Goal: Feedback & Contribution: Submit feedback/report problem

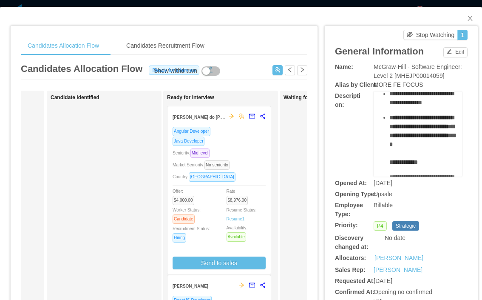
scroll to position [2, 0]
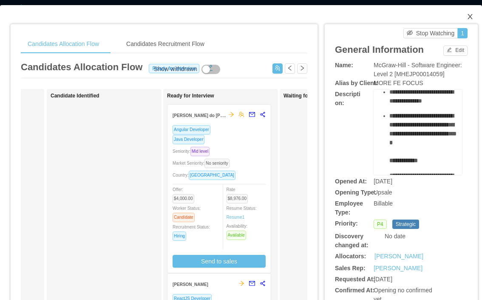
click at [469, 18] on icon "icon: close" at bounding box center [470, 16] width 7 height 7
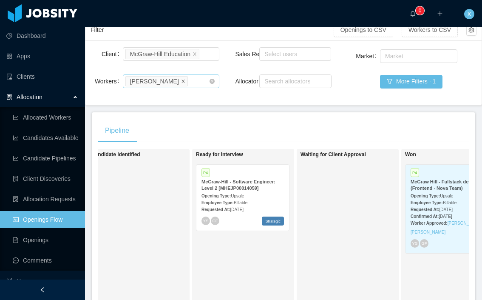
click at [185, 83] on icon "icon: close" at bounding box center [183, 81] width 4 height 5
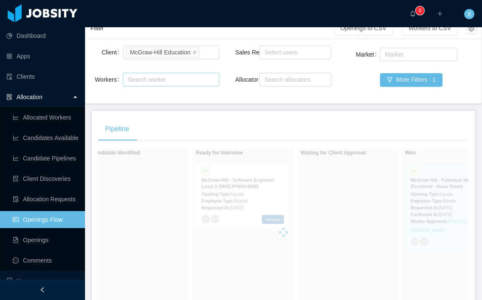
click at [186, 82] on div "Search worker" at bounding box center [167, 79] width 79 height 8
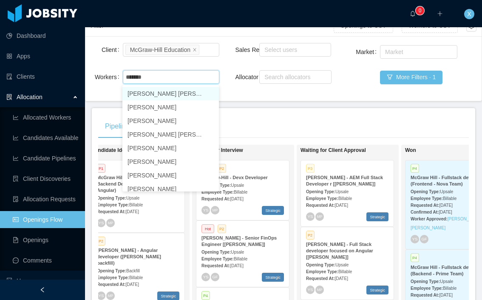
type input "*******"
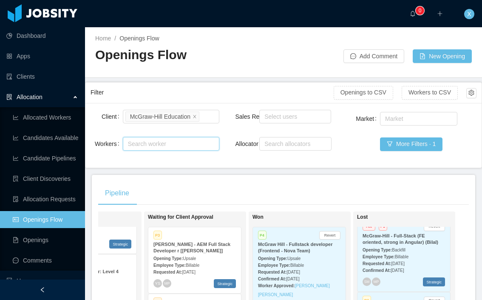
scroll to position [1, 0]
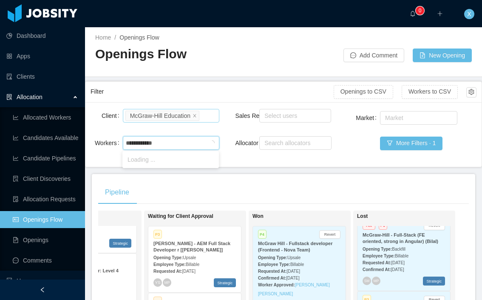
type input "**********"
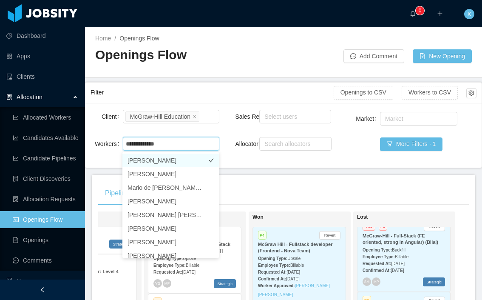
click at [167, 161] on li "[PERSON_NAME]" at bounding box center [170, 160] width 96 height 14
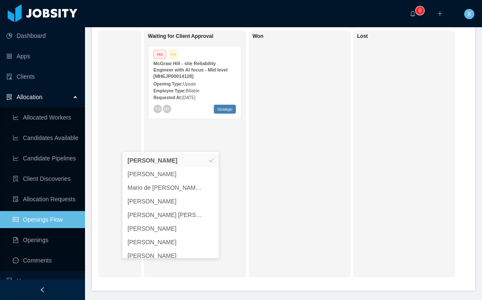
scroll to position [182, 0]
click at [212, 78] on div "Opening Type: Upsale" at bounding box center [194, 82] width 82 height 9
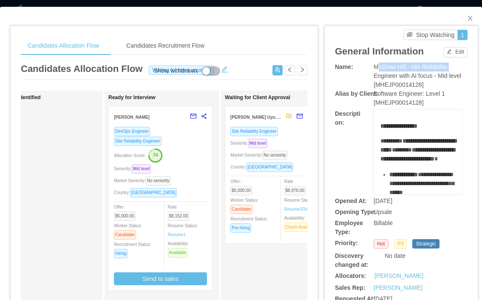
drag, startPoint x: 374, startPoint y: 68, endPoint x: 449, endPoint y: 65, distance: 74.8
click at [449, 65] on span "McGraw Hill - site Reliability Engineer with AI focus - Mid level [MHEJP0001412…" at bounding box center [418, 75] width 88 height 25
click at [420, 71] on div "McGraw Hill - site Reliability Engineer with AI focus - Mid level [MHEJP0001412…" at bounding box center [418, 75] width 88 height 27
drag, startPoint x: 442, startPoint y: 84, endPoint x: 376, endPoint y: 68, distance: 68.5
click at [376, 68] on div "McGraw Hill - site Reliability Engineer with AI focus - Mid level [MHEJP0001412…" at bounding box center [418, 75] width 88 height 27
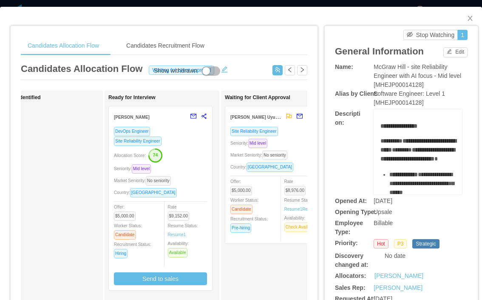
copy span "McGraw Hill - site Reliability Engineer with AI focus - Mid level [MHEJP0001412…"
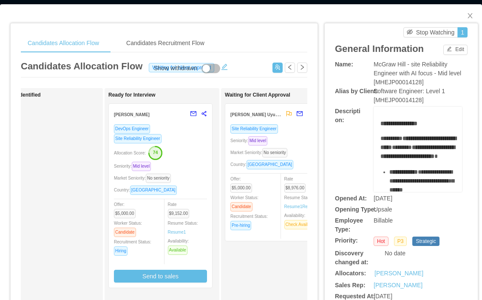
click at [353, 77] on div "Name: McGraw Hill - site Reliability Engineer with AI focus - Mid level [MHEJP0…" at bounding box center [401, 73] width 133 height 27
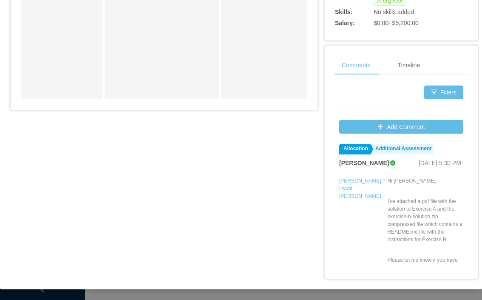
scroll to position [428, 0]
click at [381, 129] on button "Add Comment" at bounding box center [401, 127] width 124 height 14
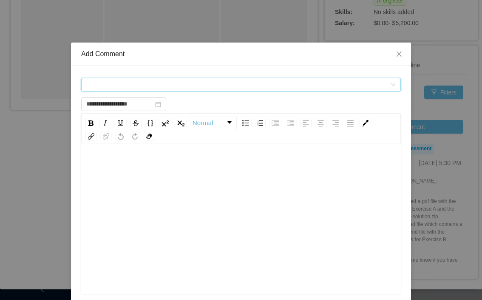
click at [184, 85] on div "Comment types" at bounding box center [238, 84] width 304 height 13
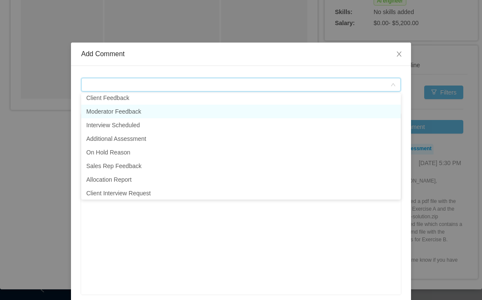
scroll to position [20, 0]
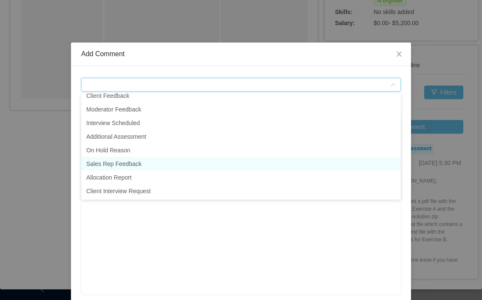
click at [132, 164] on li "Sales Rep Feedback" at bounding box center [241, 164] width 320 height 14
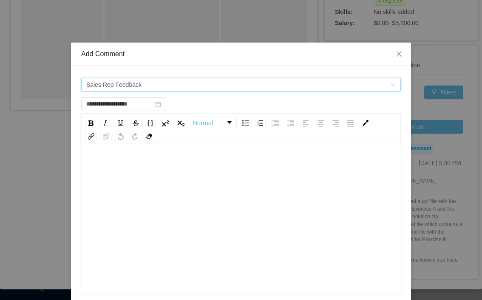
click at [127, 158] on div "rdw-editor" at bounding box center [241, 166] width 306 height 17
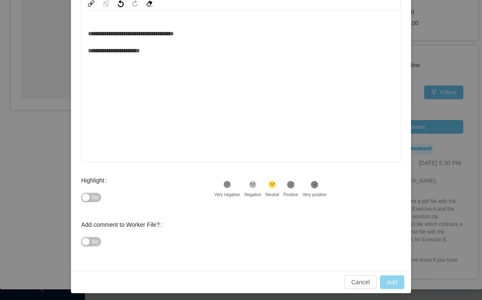
scroll to position [134, 0]
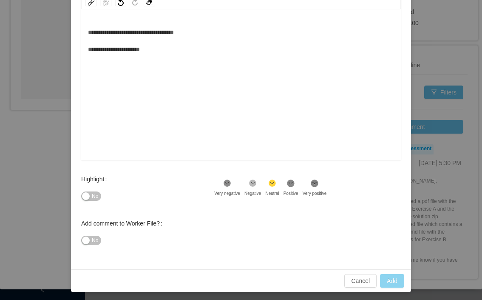
type input "**********"
click at [388, 283] on button "Add" at bounding box center [392, 281] width 24 height 14
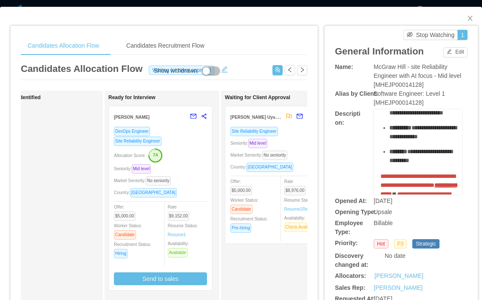
scroll to position [3, 0]
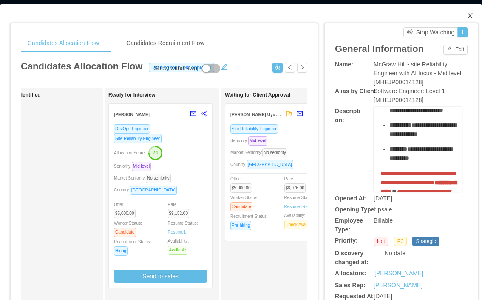
click at [472, 14] on icon "icon: close" at bounding box center [470, 15] width 7 height 7
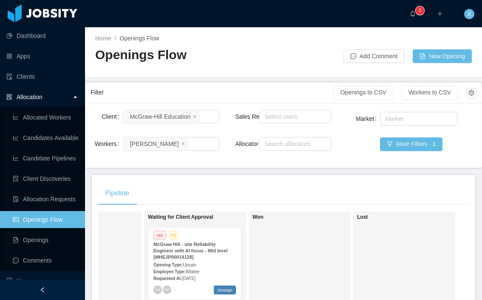
click at [181, 146] on span at bounding box center [183, 143] width 4 height 8
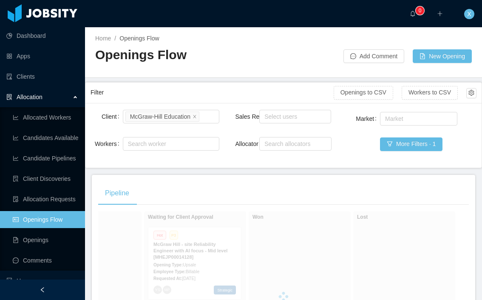
click at [165, 144] on div "Search worker" at bounding box center [167, 143] width 79 height 8
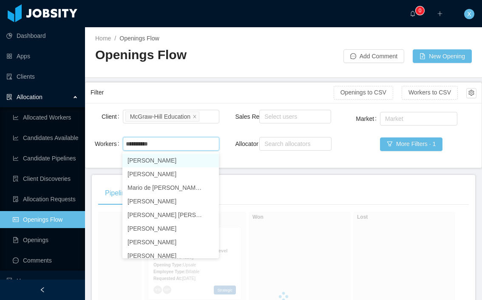
type input "**********"
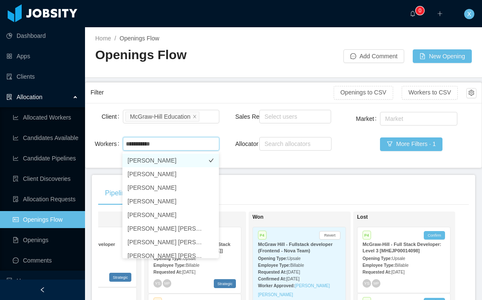
click at [156, 159] on li "[PERSON_NAME]" at bounding box center [170, 160] width 96 height 14
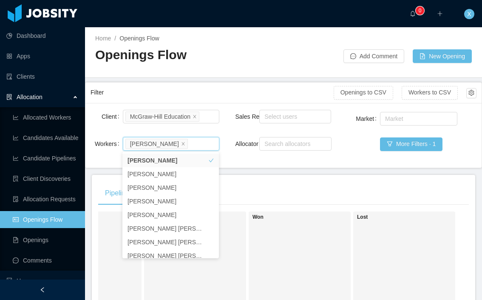
click at [296, 188] on div "Pipeline" at bounding box center [283, 193] width 371 height 24
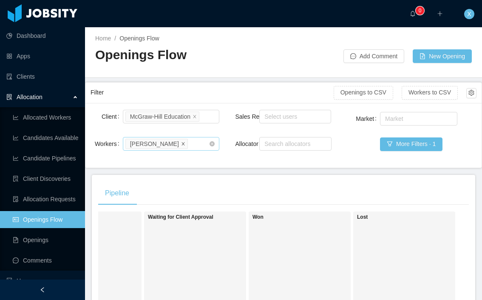
click at [181, 144] on icon "icon: close" at bounding box center [183, 143] width 4 height 4
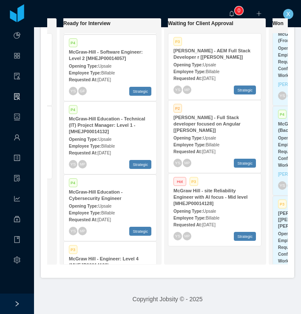
scroll to position [134, 0]
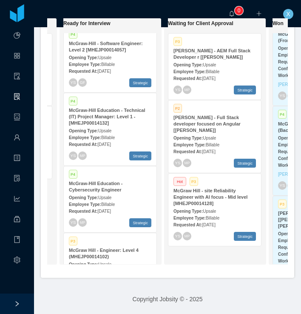
click at [126, 125] on div "McGraw-Hill Education - Technical (IT) Project Manager: Level 1 - [MHEJP0001413…" at bounding box center [110, 116] width 82 height 19
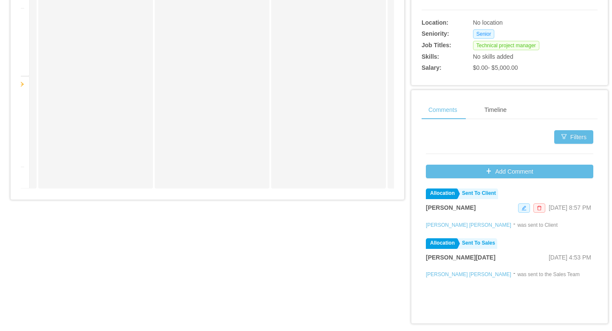
scroll to position [342, 0]
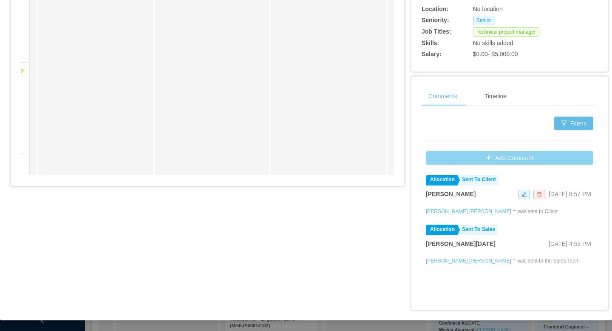
click at [481, 158] on button "Add Comment" at bounding box center [509, 158] width 167 height 14
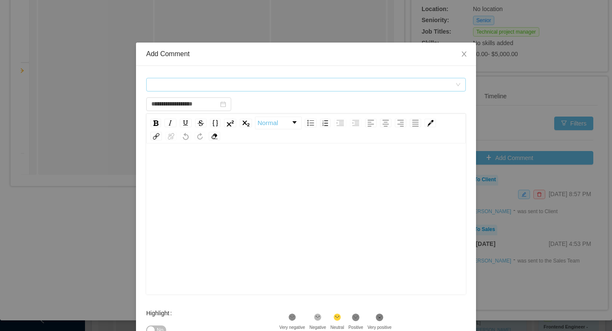
click at [402, 78] on div "Comment types" at bounding box center [306, 84] width 320 height 17
click at [399, 81] on div "Comment types" at bounding box center [303, 84] width 304 height 13
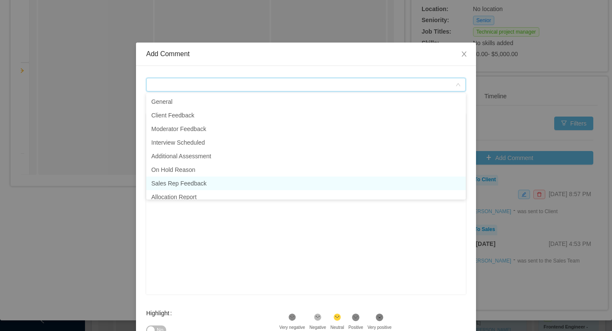
click at [205, 183] on li "Sales Rep Feedback" at bounding box center [306, 183] width 320 height 14
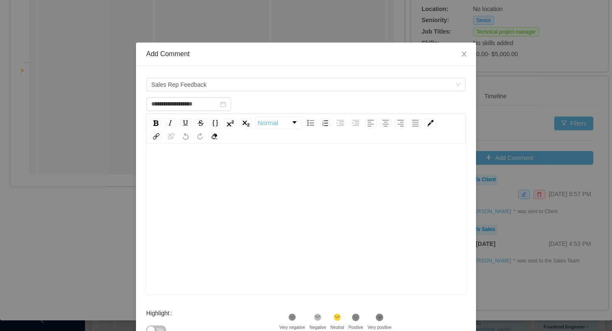
click at [201, 163] on div "rdw-editor" at bounding box center [306, 166] width 306 height 17
click at [170, 153] on div "rdw-wrapper" at bounding box center [306, 219] width 320 height 149
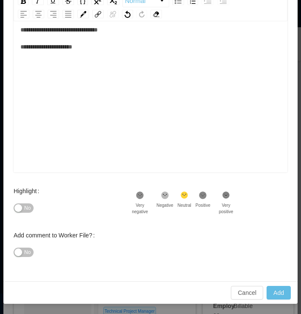
scroll to position [13, 0]
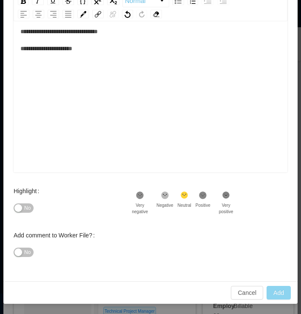
type input "**********"
click at [279, 294] on button "Add" at bounding box center [278, 293] width 24 height 14
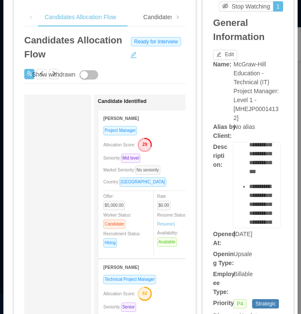
scroll to position [19, 0]
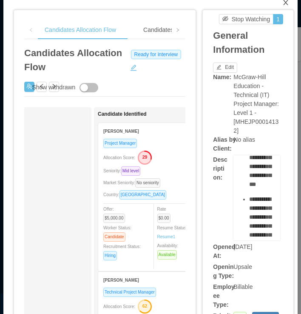
click at [286, 5] on icon "icon: close" at bounding box center [285, 2] width 7 height 7
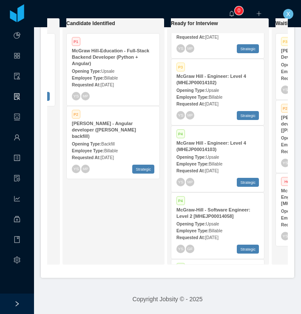
scroll to position [311, 0]
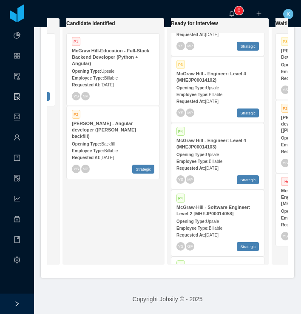
click at [210, 147] on strong "McGraw Hill - Engineer: Level 4 (MHEJP00014103)" at bounding box center [211, 143] width 70 height 11
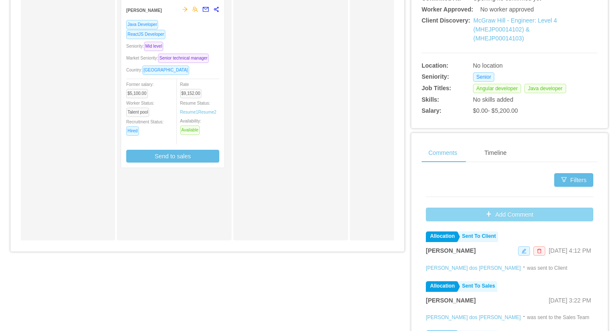
scroll to position [272, 0]
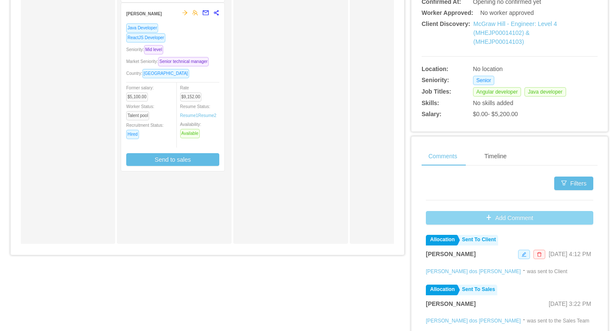
click at [481, 220] on button "Add Comment" at bounding box center [509, 218] width 167 height 14
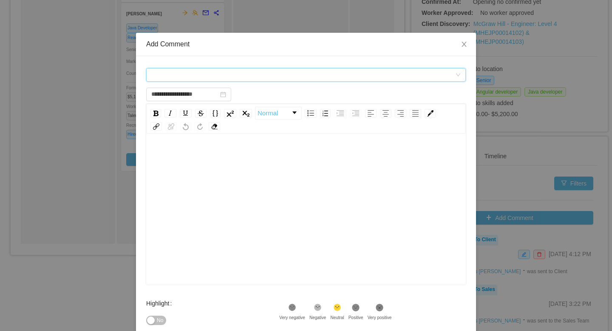
click at [225, 80] on div "Comment types" at bounding box center [303, 74] width 304 height 13
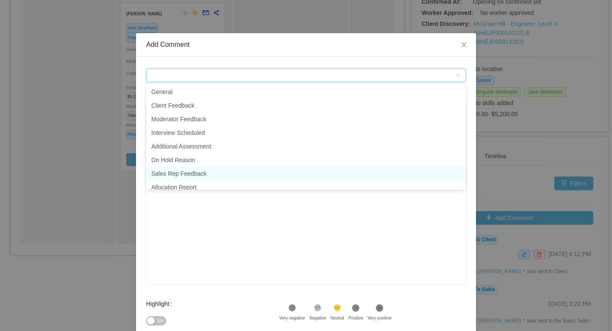
click at [187, 170] on li "Sales Rep Feedback" at bounding box center [306, 174] width 320 height 14
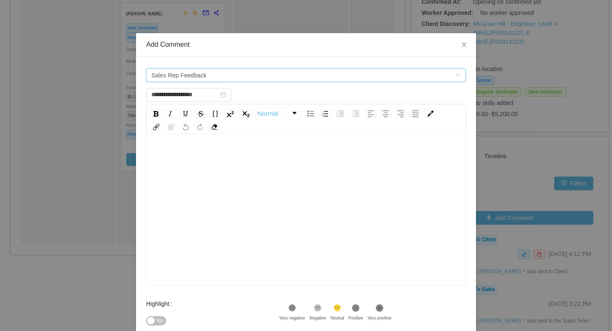
scroll to position [0, 0]
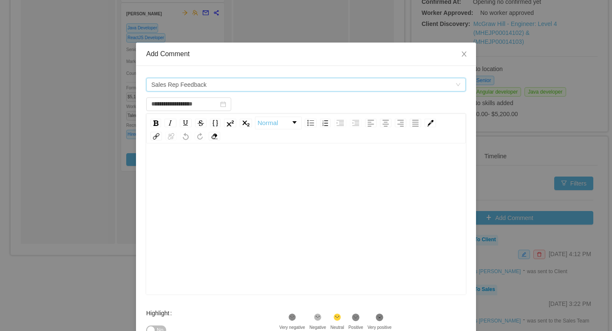
click at [190, 173] on div "rdw-editor" at bounding box center [306, 166] width 306 height 17
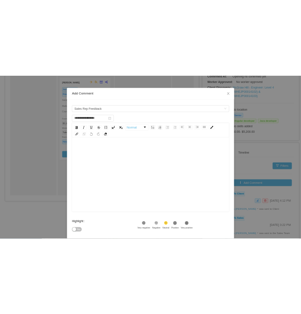
scroll to position [19, 0]
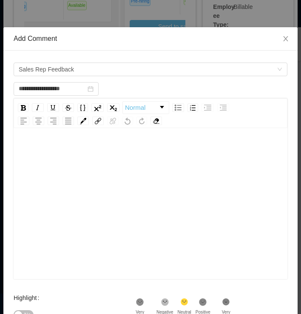
type input "**********"
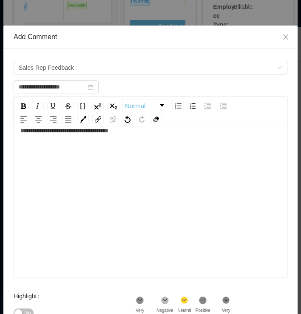
click at [76, 131] on span "**********" at bounding box center [64, 130] width 88 height 6
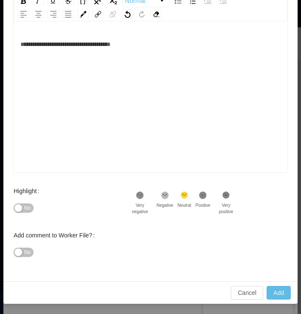
scroll to position [118, 0]
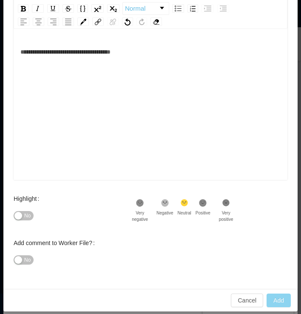
click at [277, 299] on button "Add" at bounding box center [278, 300] width 24 height 14
type input "**********"
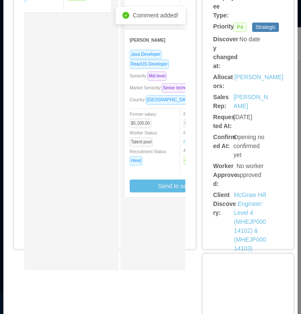
scroll to position [286, 0]
